Goal: Entertainment & Leisure: Consume media (video, audio)

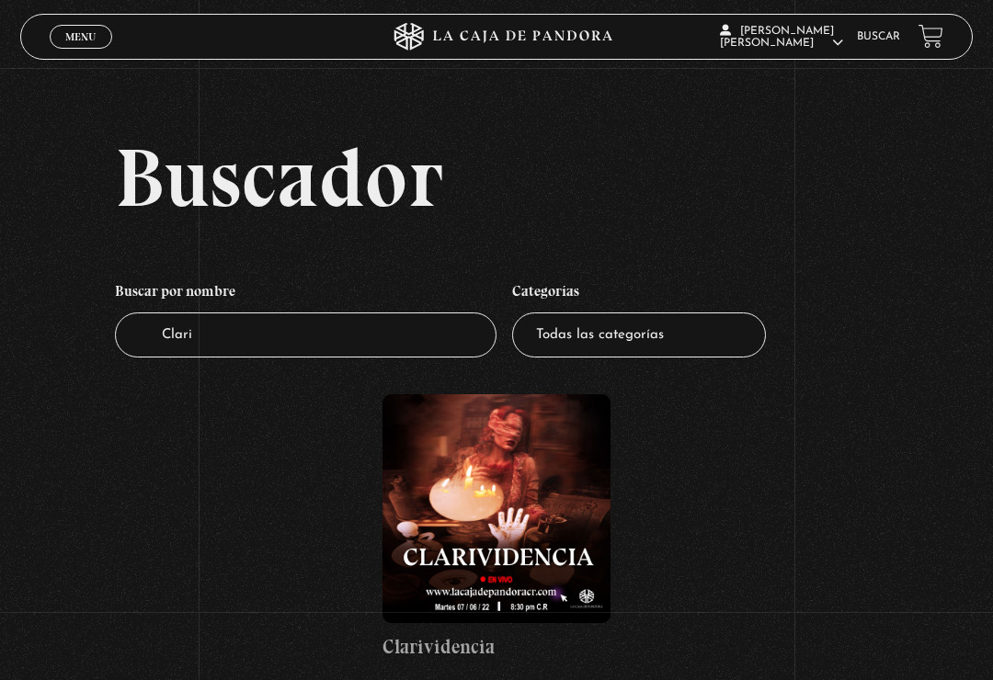
click at [96, 38] on span "Menu" at bounding box center [80, 36] width 30 height 11
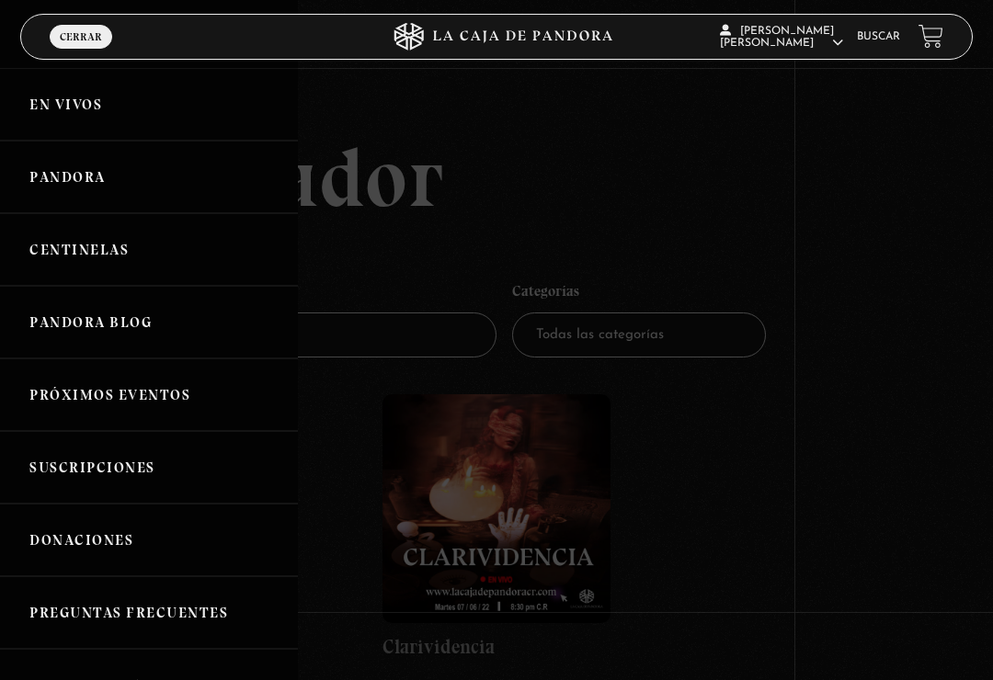
click at [134, 210] on link "Pandora" at bounding box center [149, 177] width 298 height 73
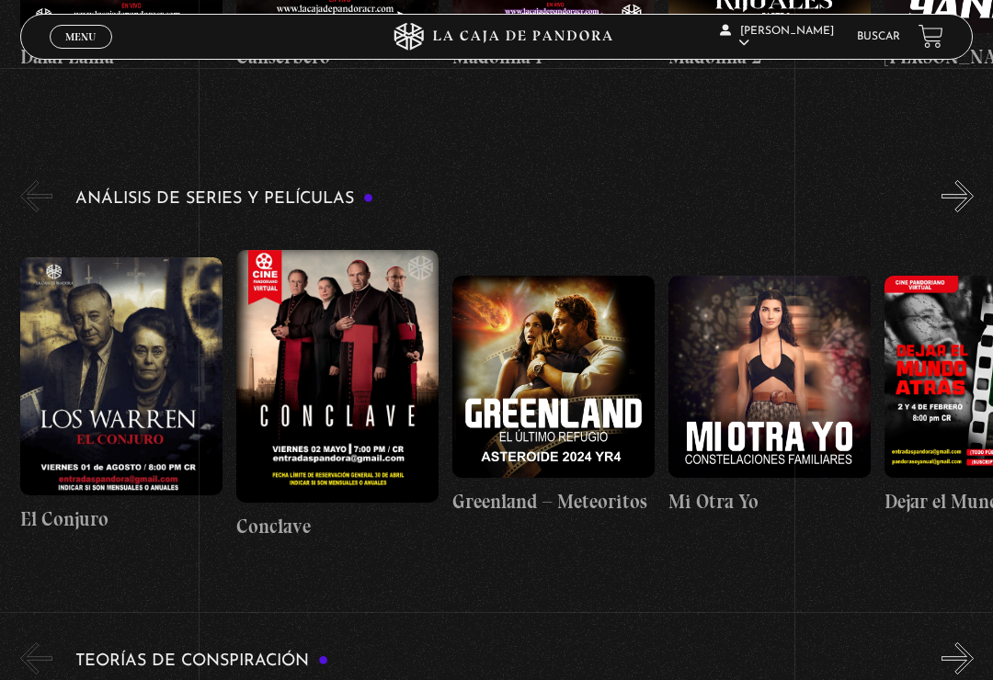
click at [97, 344] on figure at bounding box center [121, 376] width 202 height 238
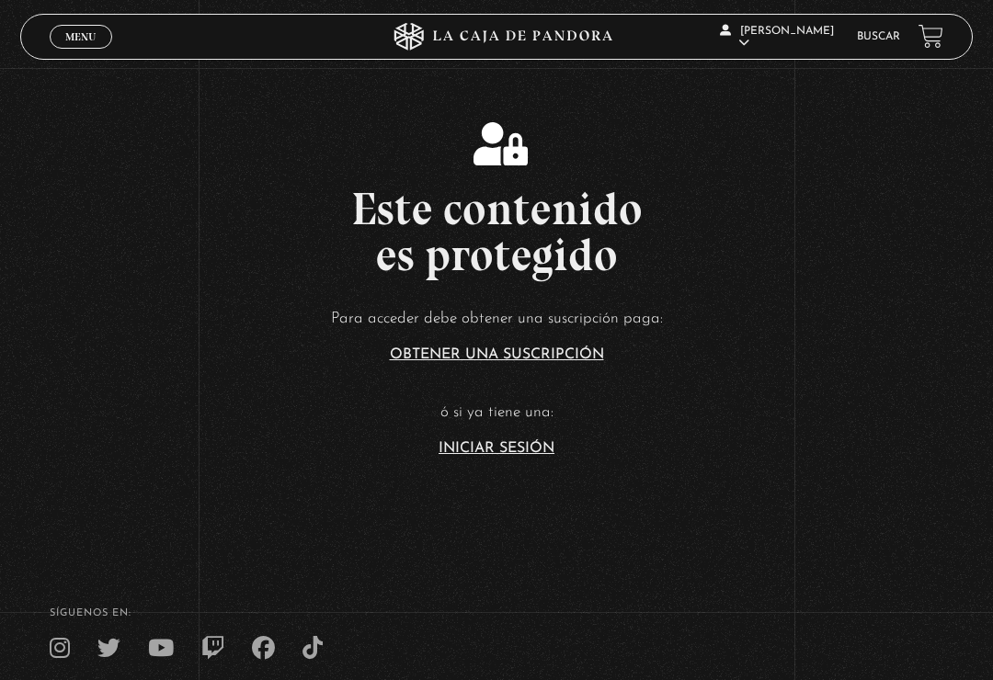
click at [538, 456] on link "Iniciar Sesión" at bounding box center [496, 448] width 116 height 15
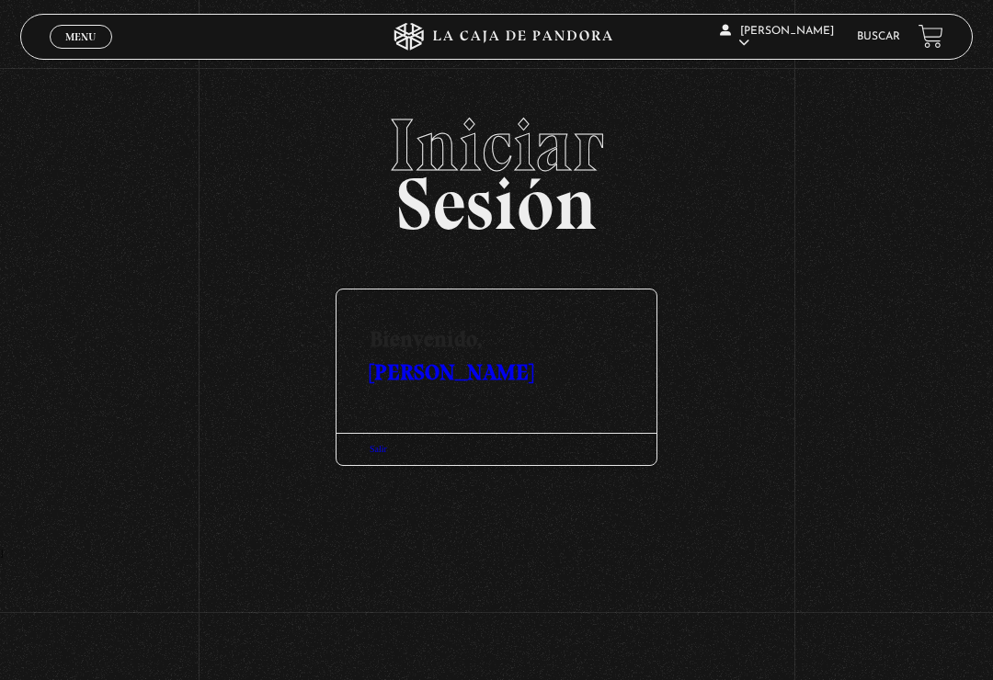
click at [533, 358] on link "[PERSON_NAME]" at bounding box center [452, 371] width 164 height 27
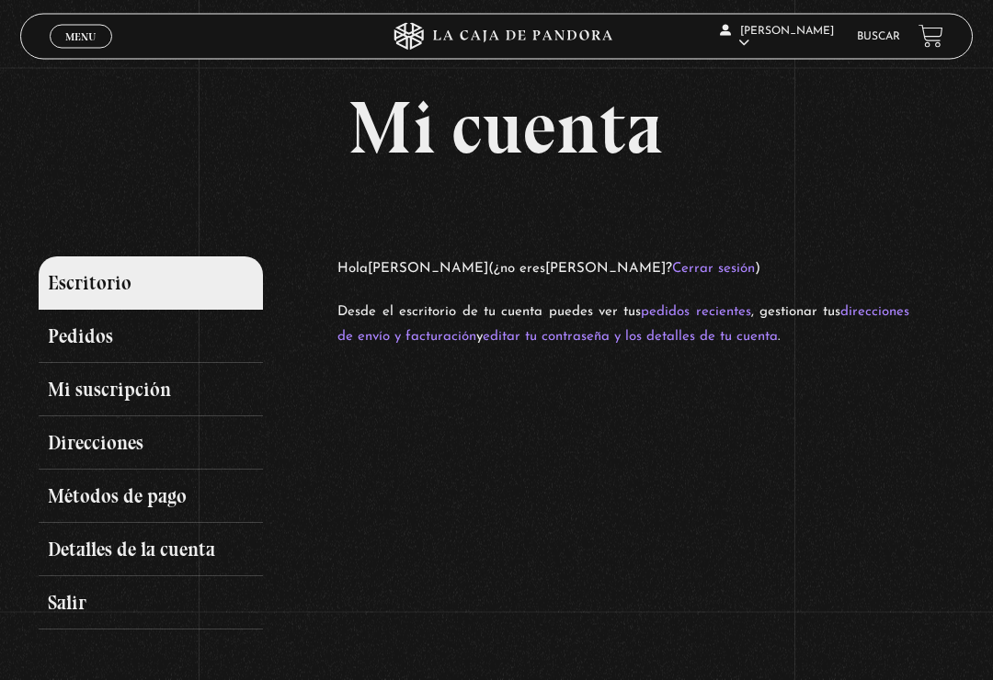
scroll to position [11, 0]
click at [196, 377] on link "Mi suscripción" at bounding box center [151, 389] width 224 height 53
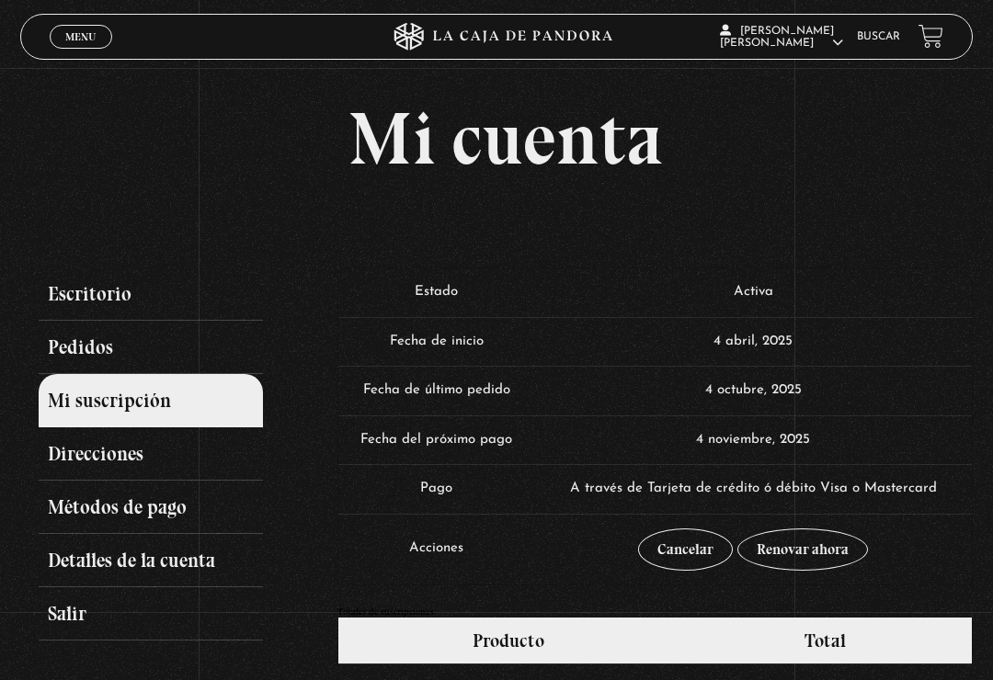
click at [88, 37] on span "Menu" at bounding box center [80, 36] width 30 height 11
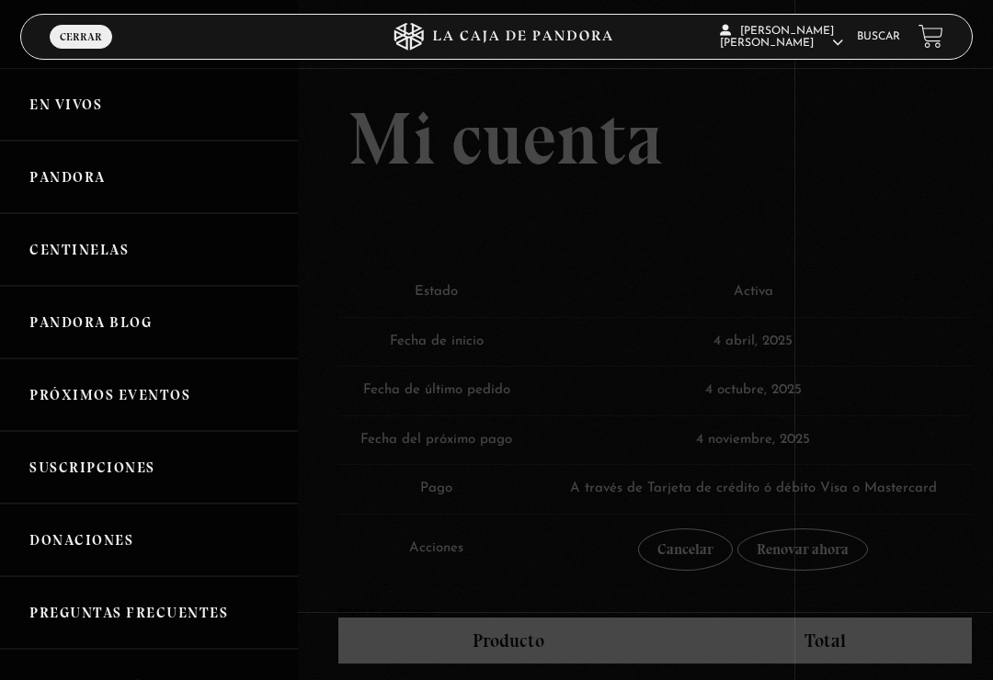
click at [186, 183] on link "Pandora" at bounding box center [149, 177] width 298 height 73
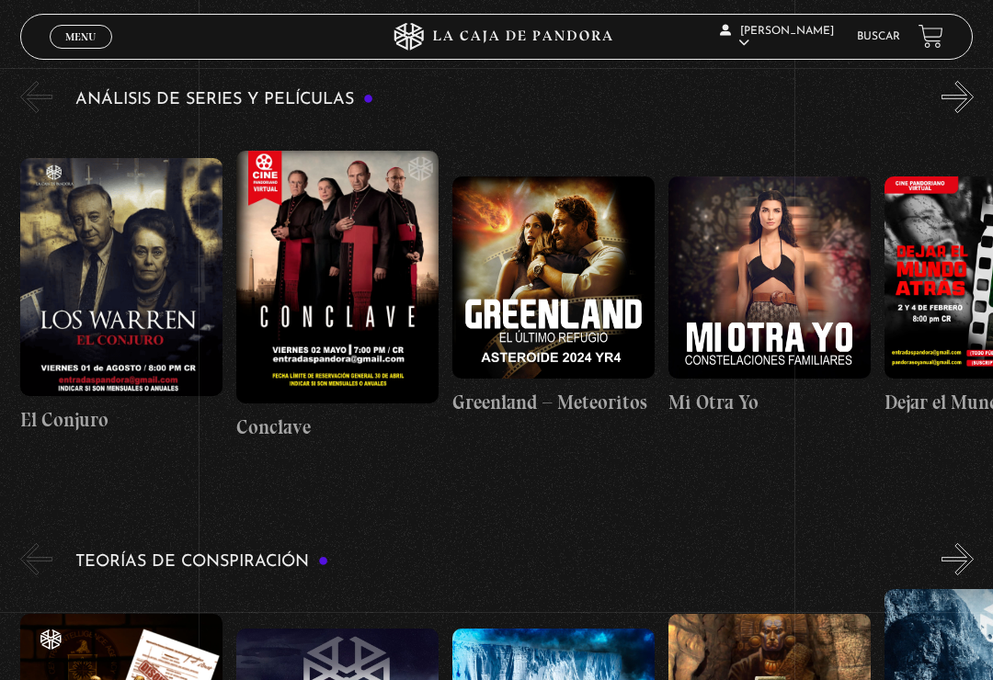
click at [148, 262] on figure at bounding box center [121, 277] width 202 height 238
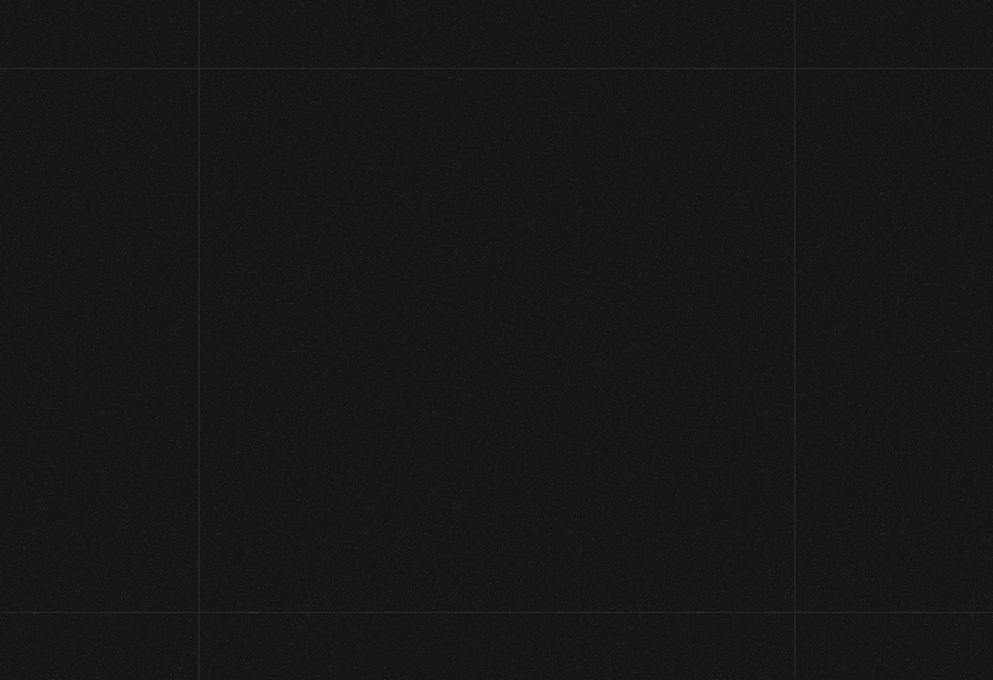
scroll to position [2029, 0]
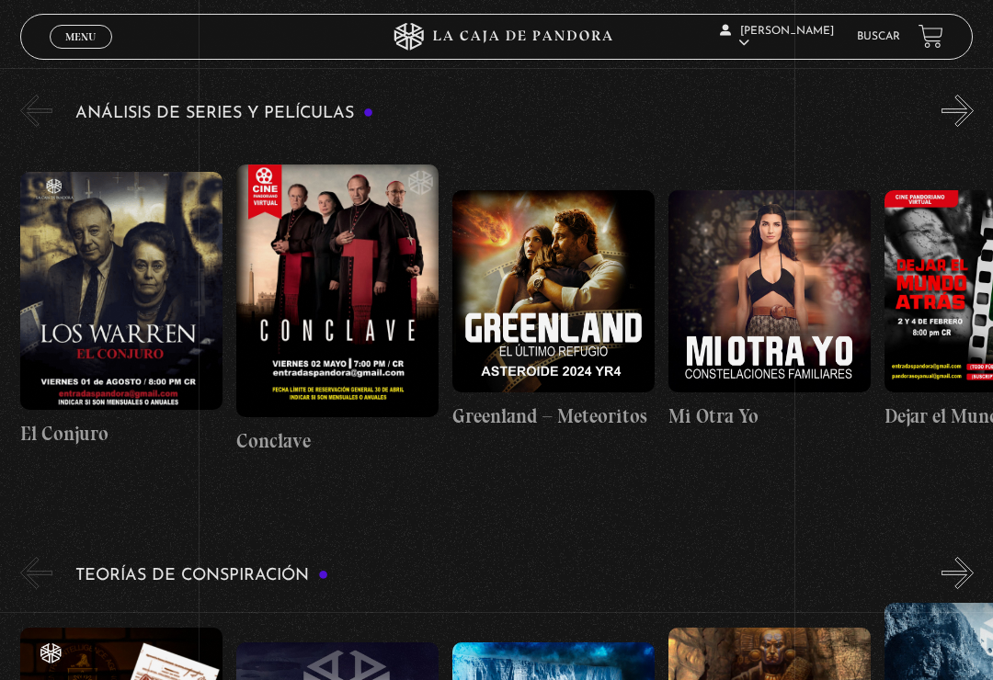
click at [146, 307] on figure at bounding box center [121, 291] width 202 height 238
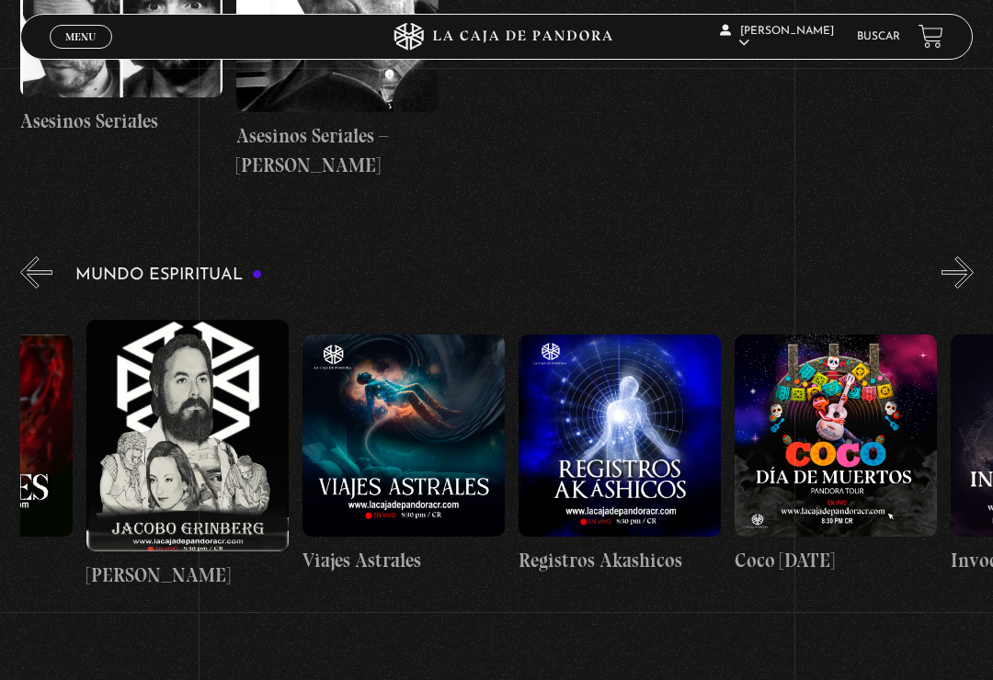
scroll to position [0, 1880]
click at [469, 454] on figure at bounding box center [403, 436] width 202 height 202
